Goal: Submit feedback/report problem

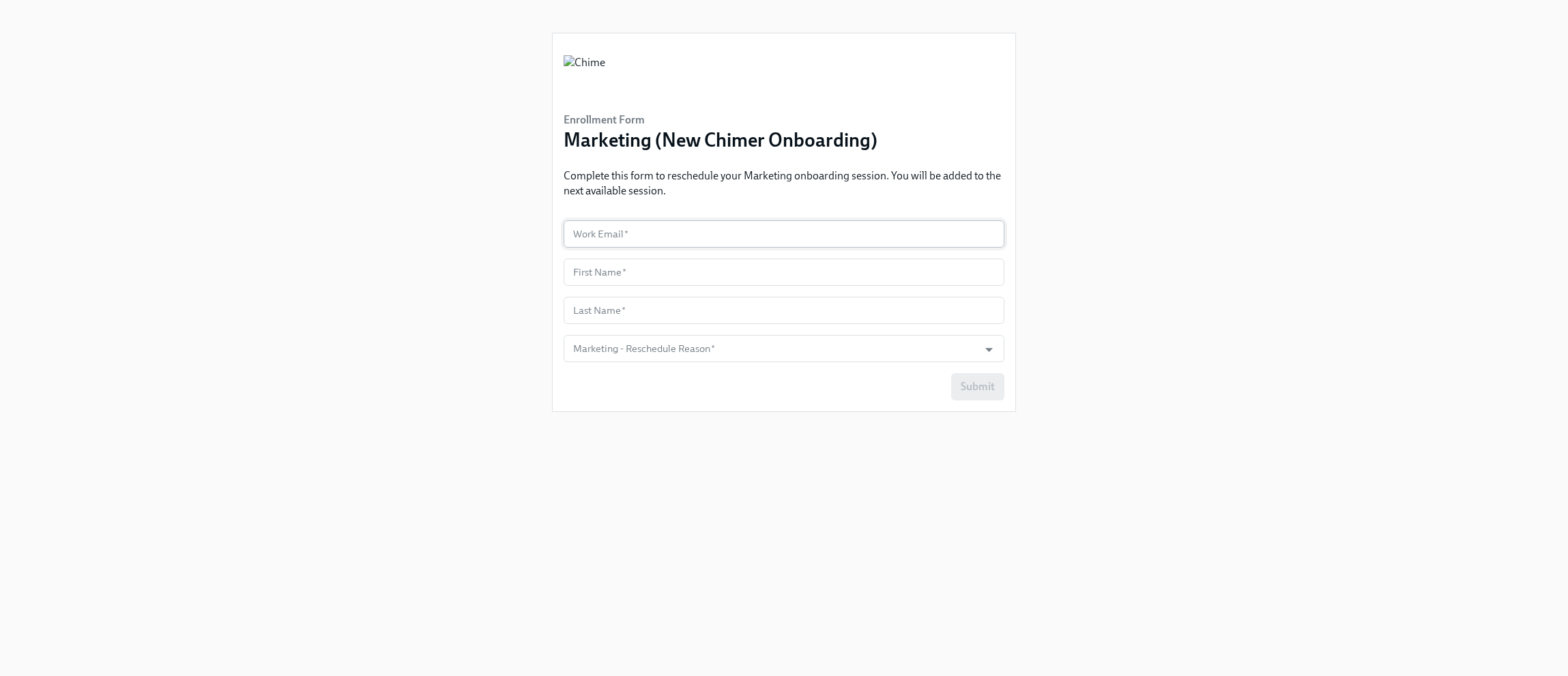
click at [688, 233] on input "text" at bounding box center [784, 234] width 441 height 27
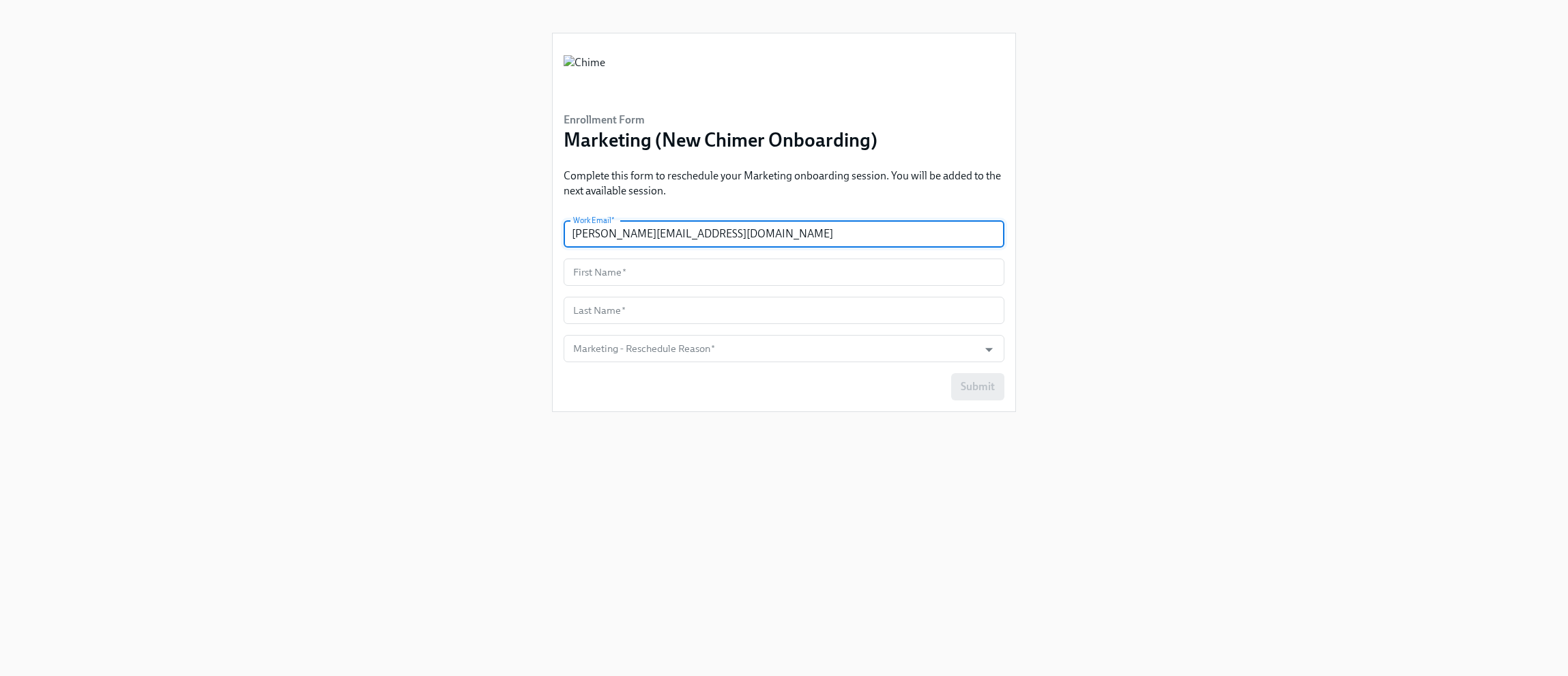
type input "[PERSON_NAME][EMAIL_ADDRESS][DOMAIN_NAME]"
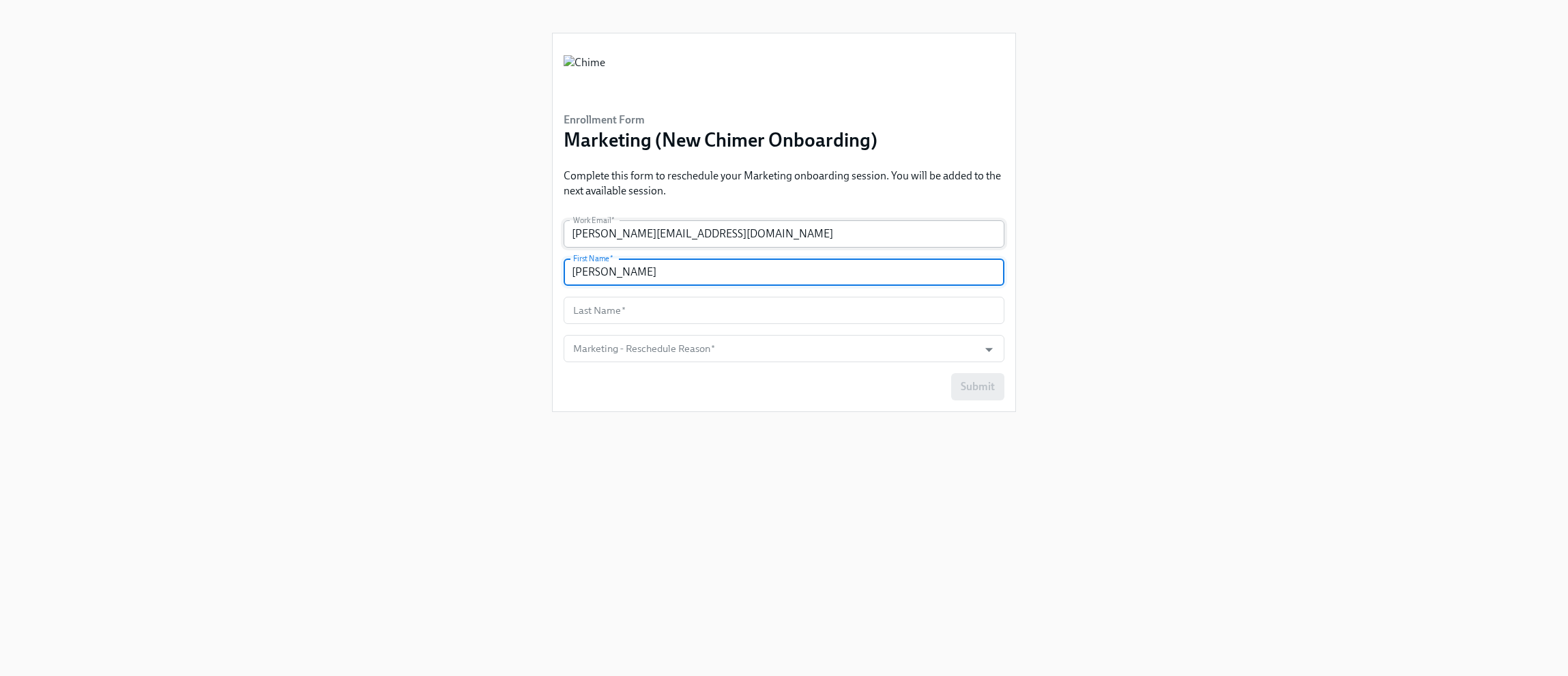
type input "[PERSON_NAME]"
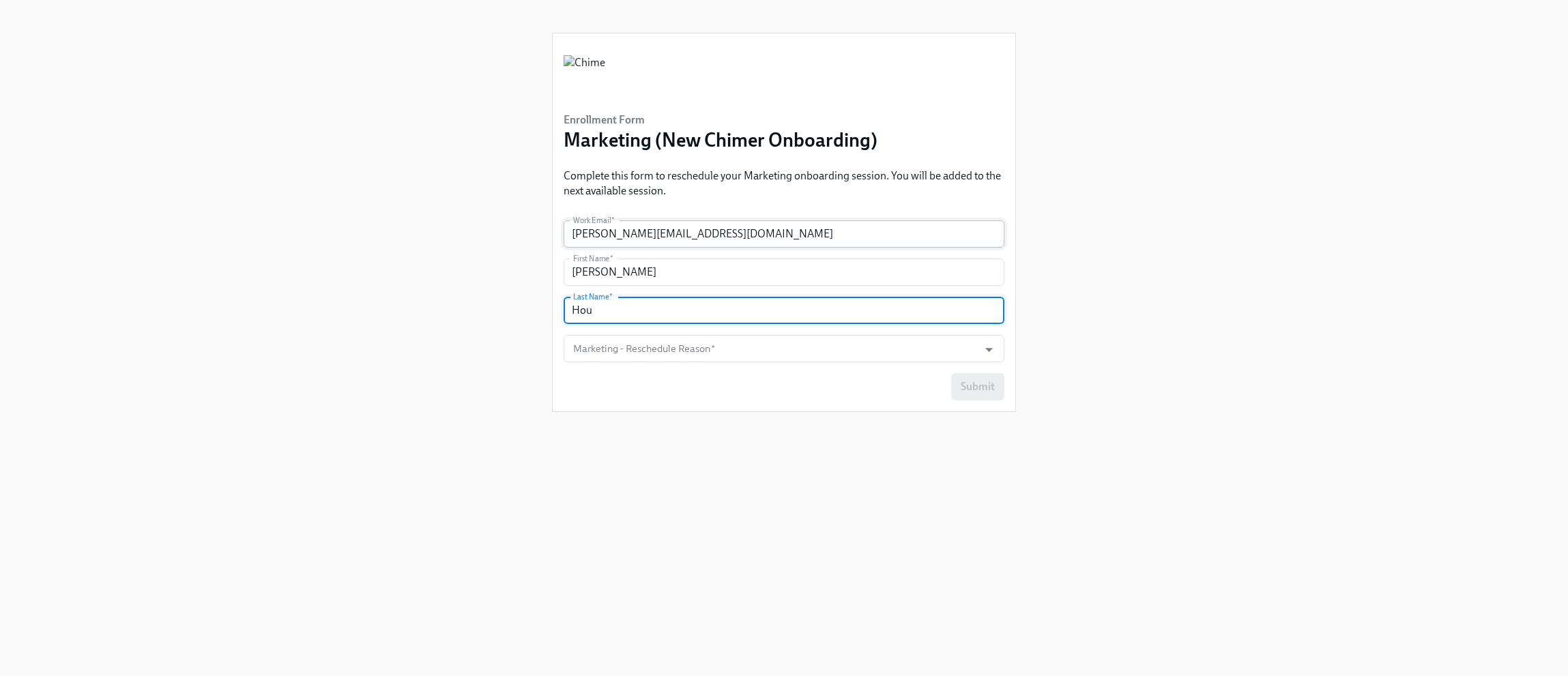
type input "Hou"
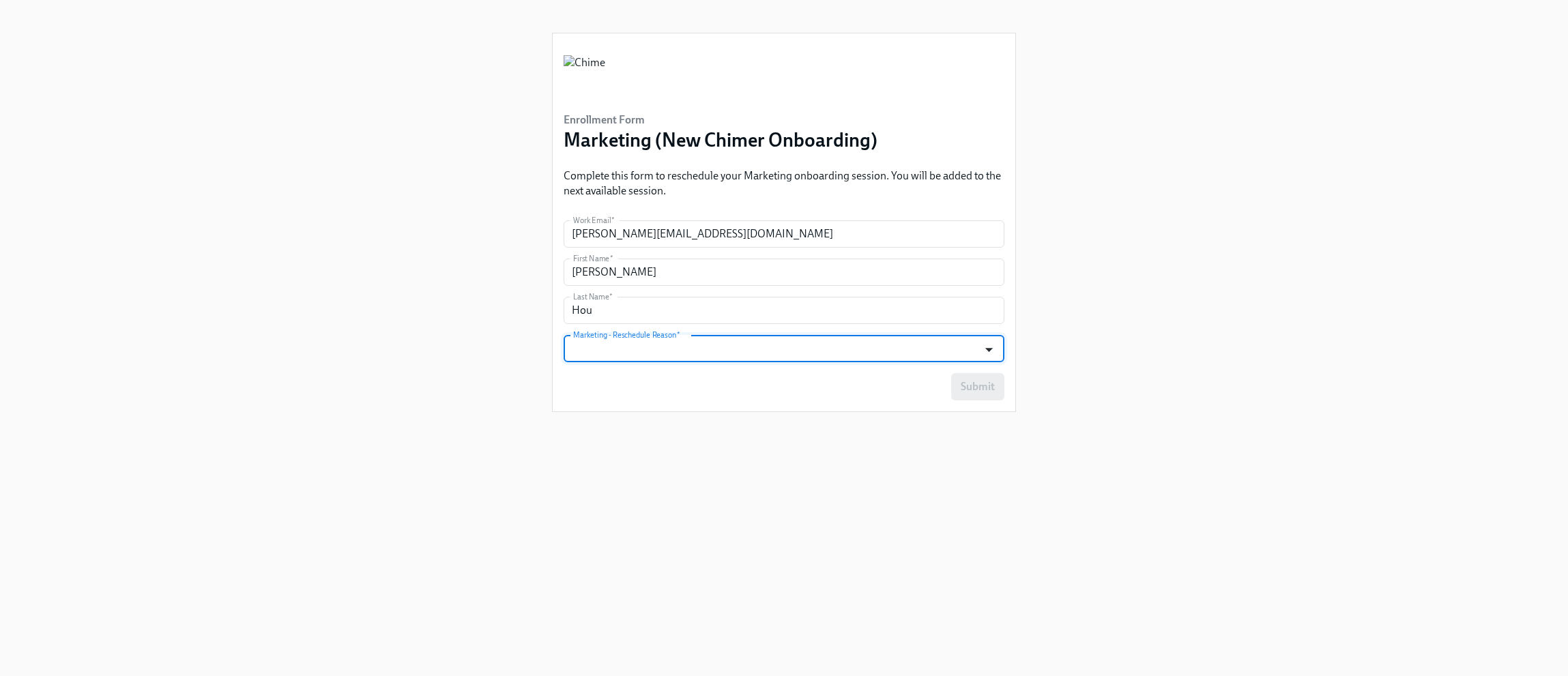
click at [985, 351] on icon "Open" at bounding box center [989, 349] width 18 height 18
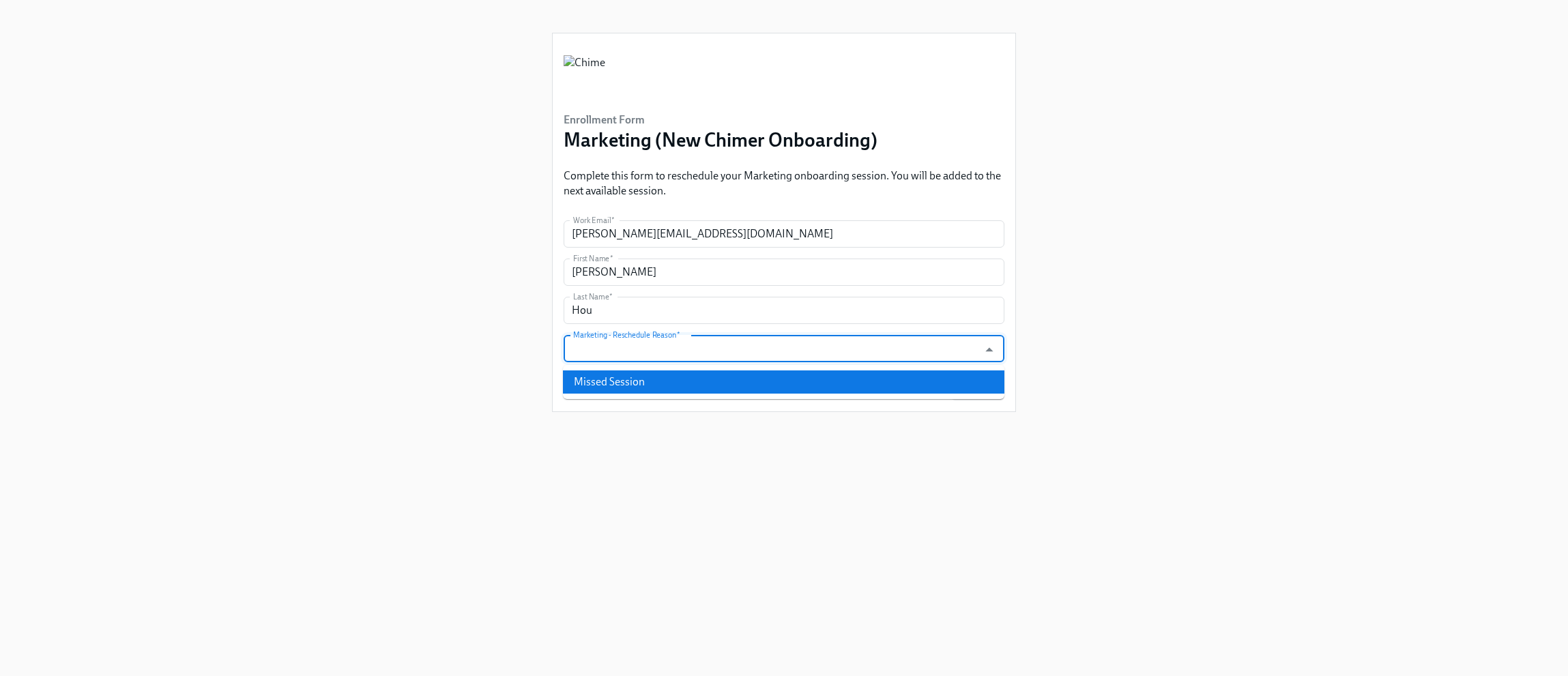
click at [952, 380] on li "Missed Session" at bounding box center [784, 382] width 441 height 23
type input "Missed Session"
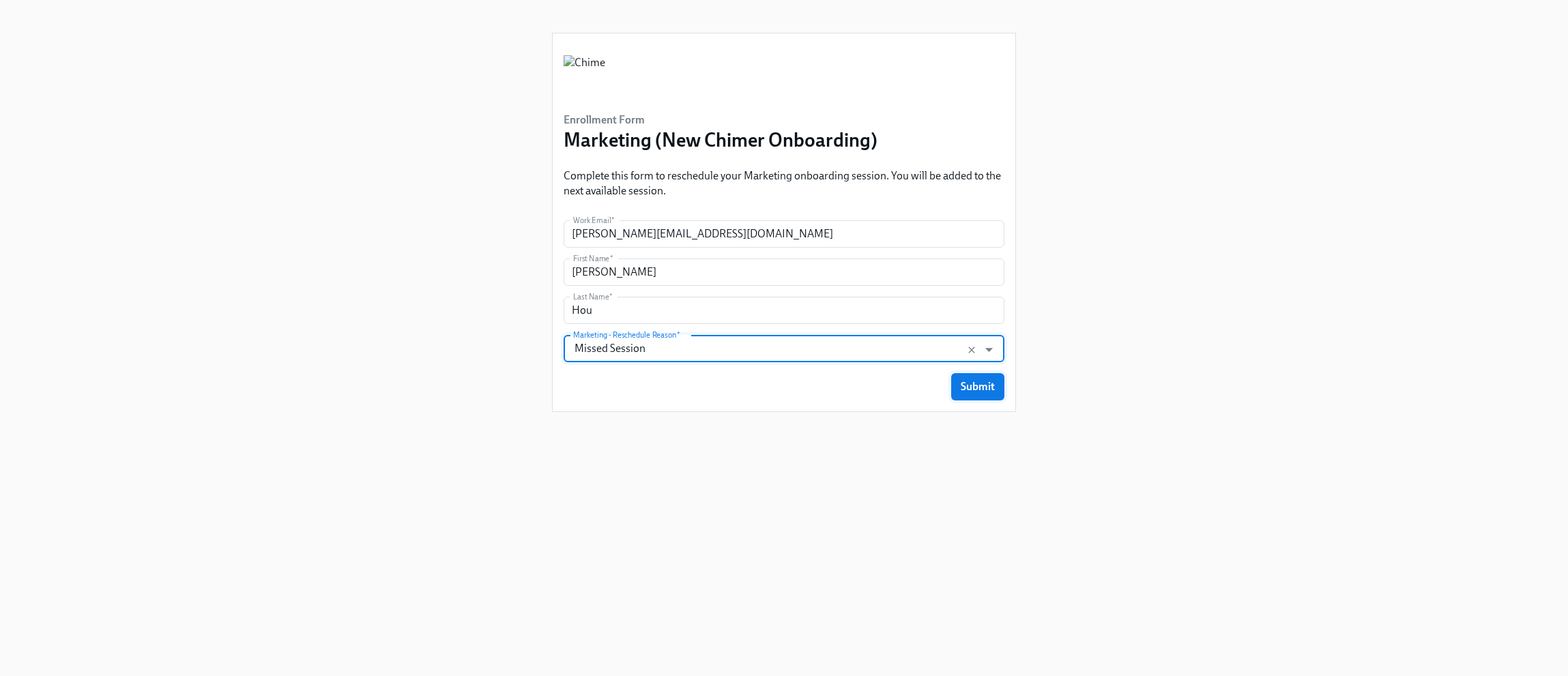
click at [971, 381] on span "Submit" at bounding box center [977, 387] width 34 height 14
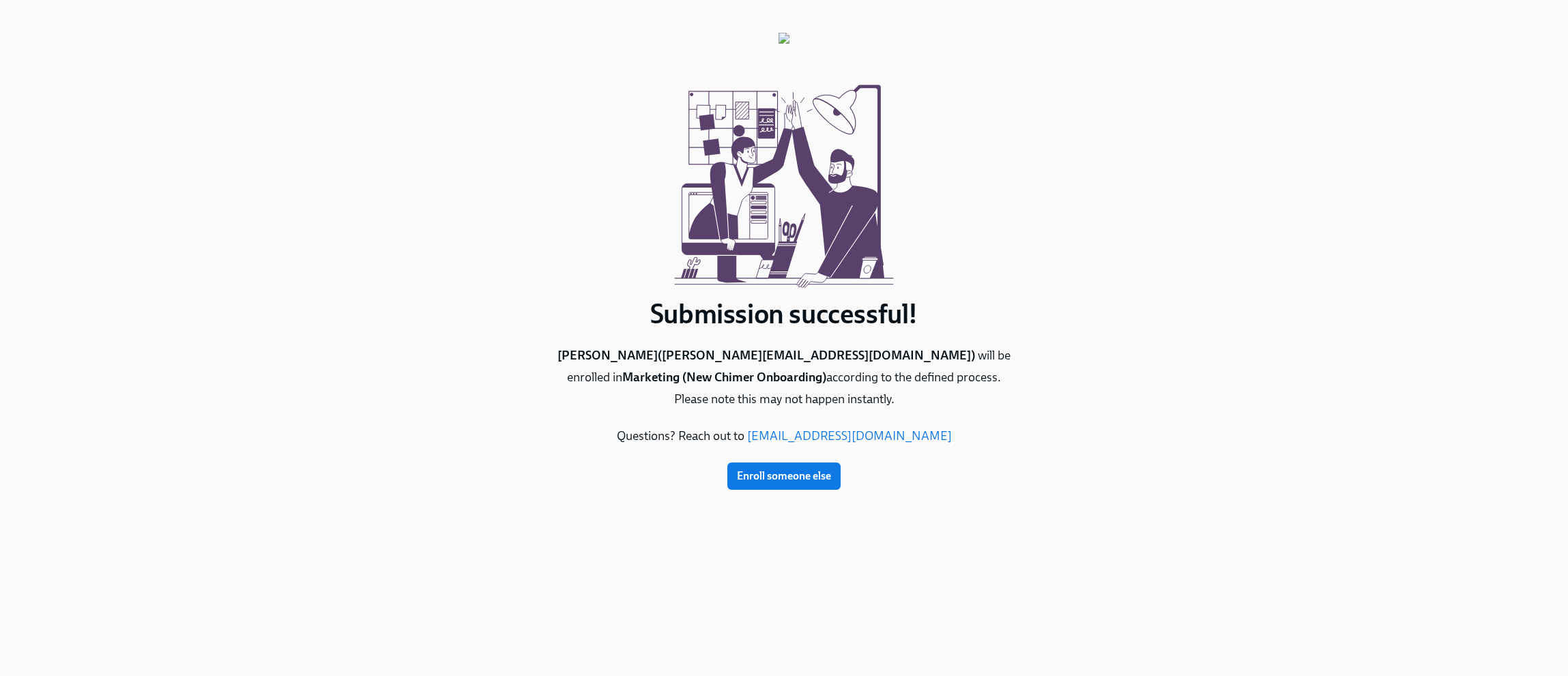
click at [989, 284] on div at bounding box center [784, 181] width 464 height 232
